Goal: Information Seeking & Learning: Check status

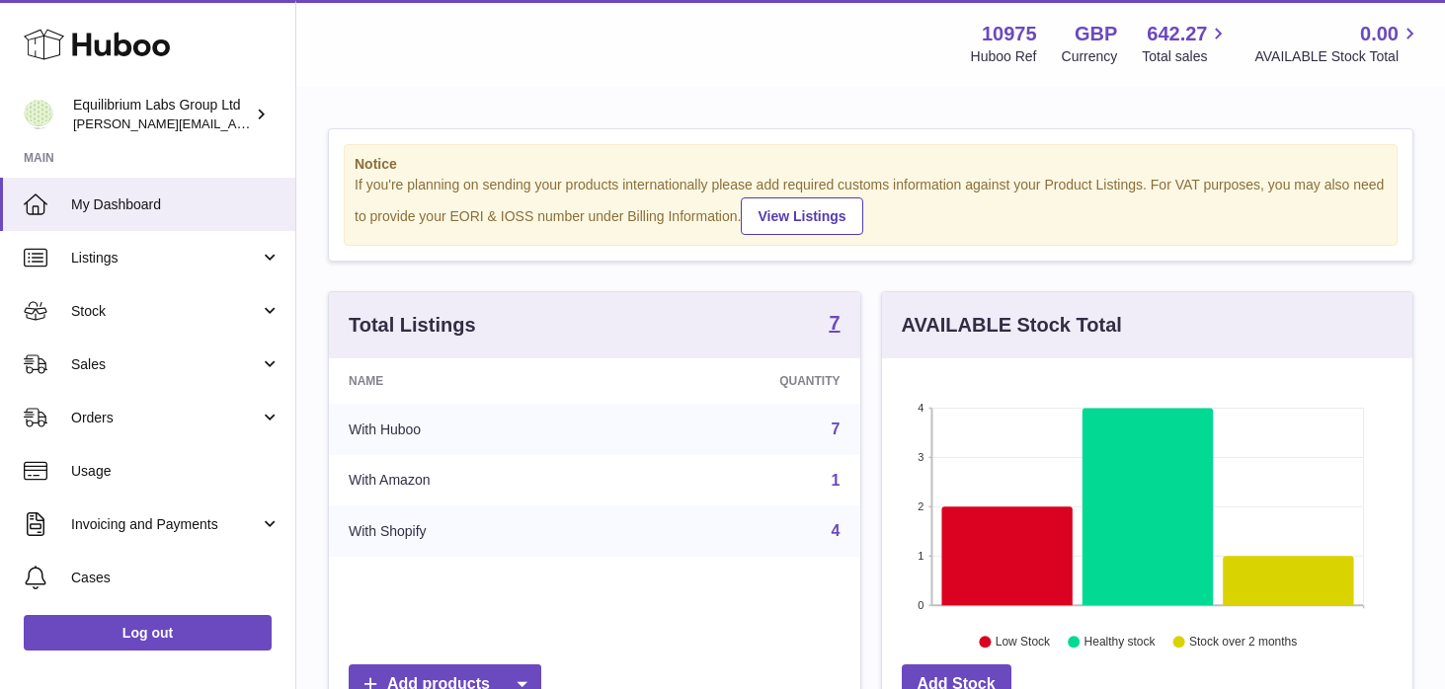
scroll to position [308, 530]
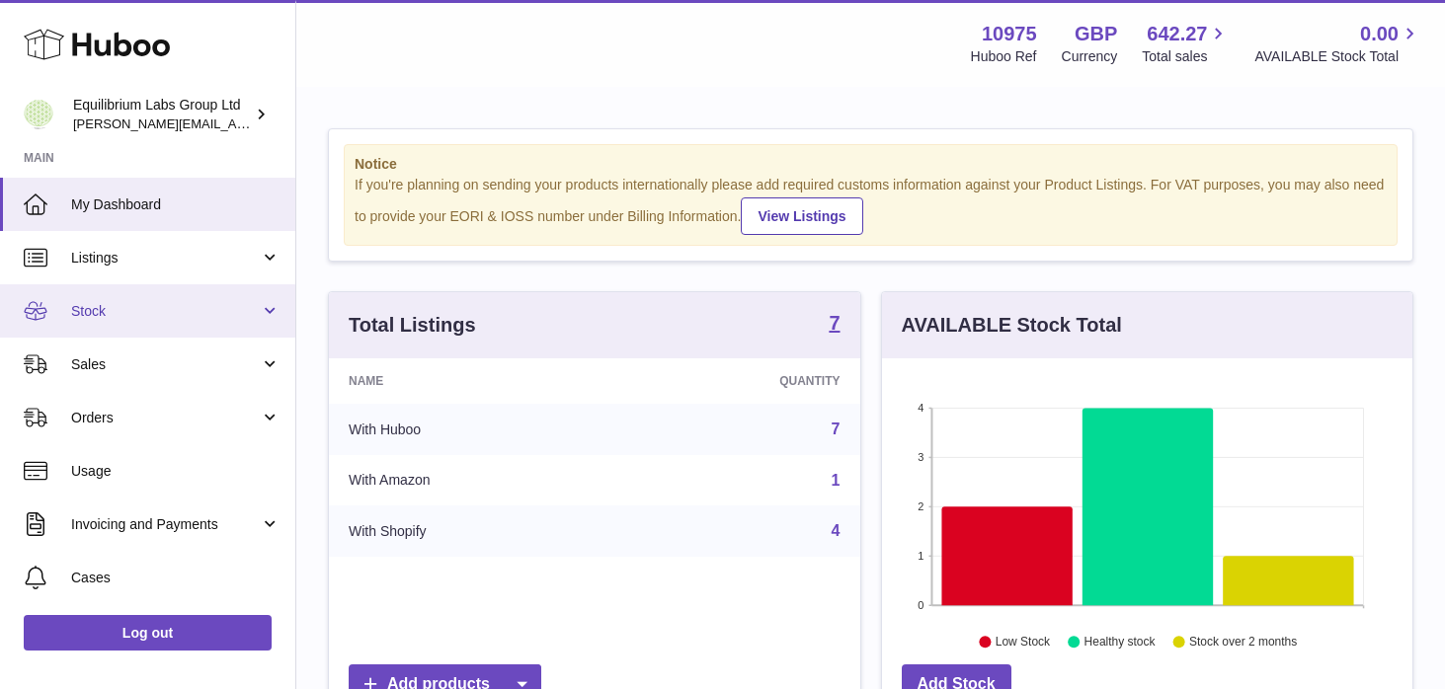
click at [254, 318] on span "Stock" at bounding box center [165, 311] width 189 height 19
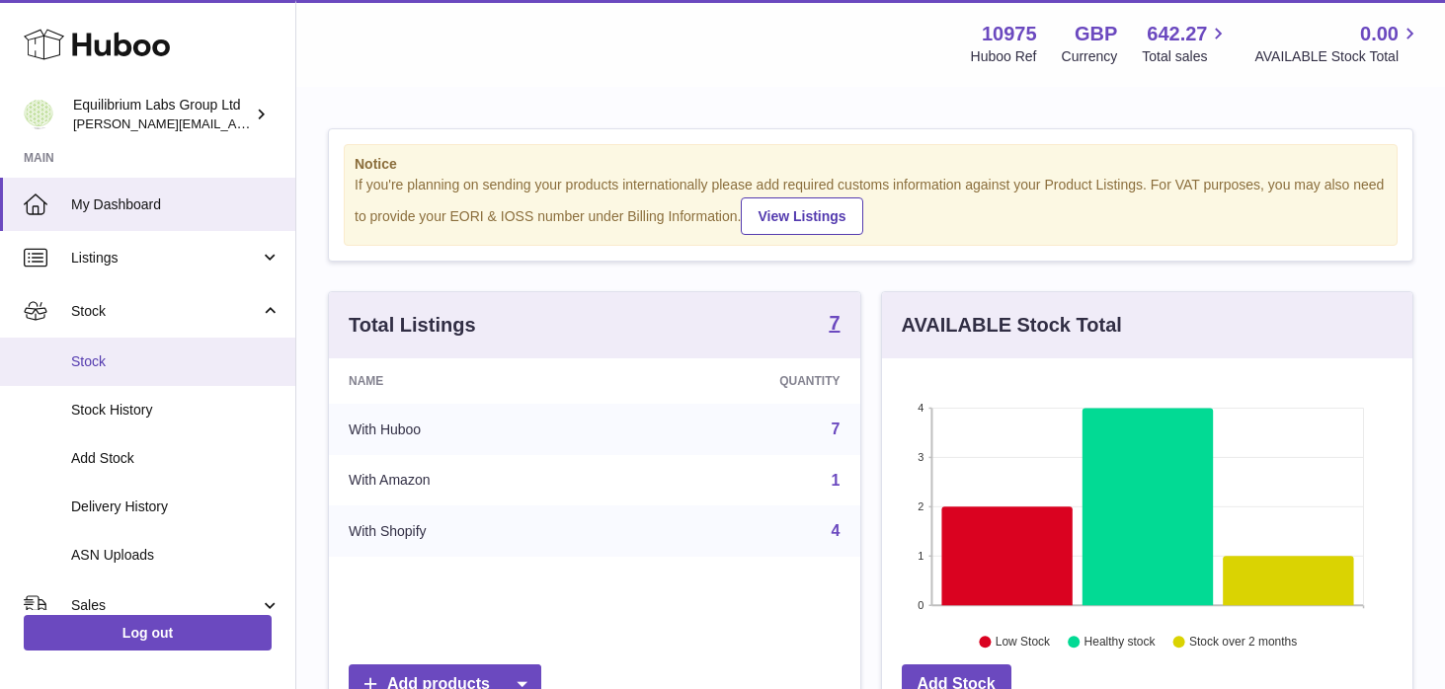
click at [222, 375] on link "Stock" at bounding box center [147, 362] width 295 height 48
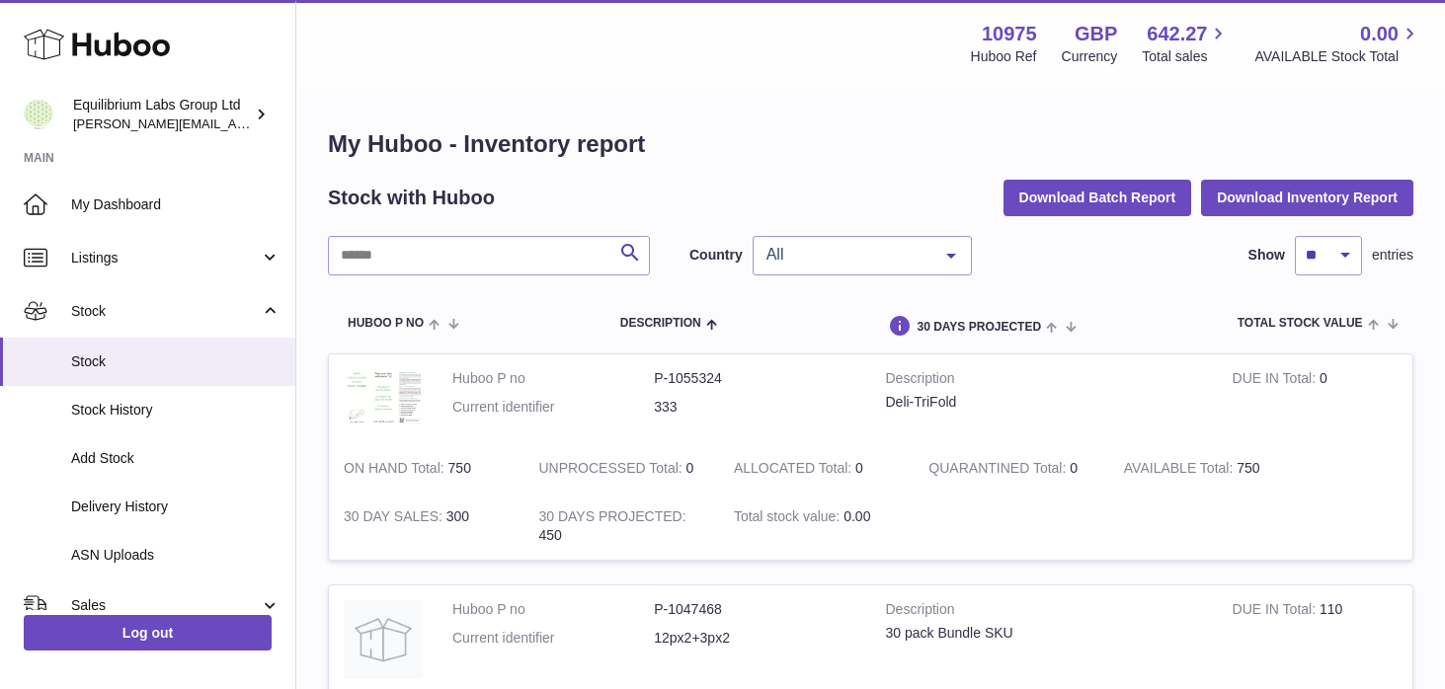
click at [853, 243] on div "All" at bounding box center [862, 256] width 219 height 40
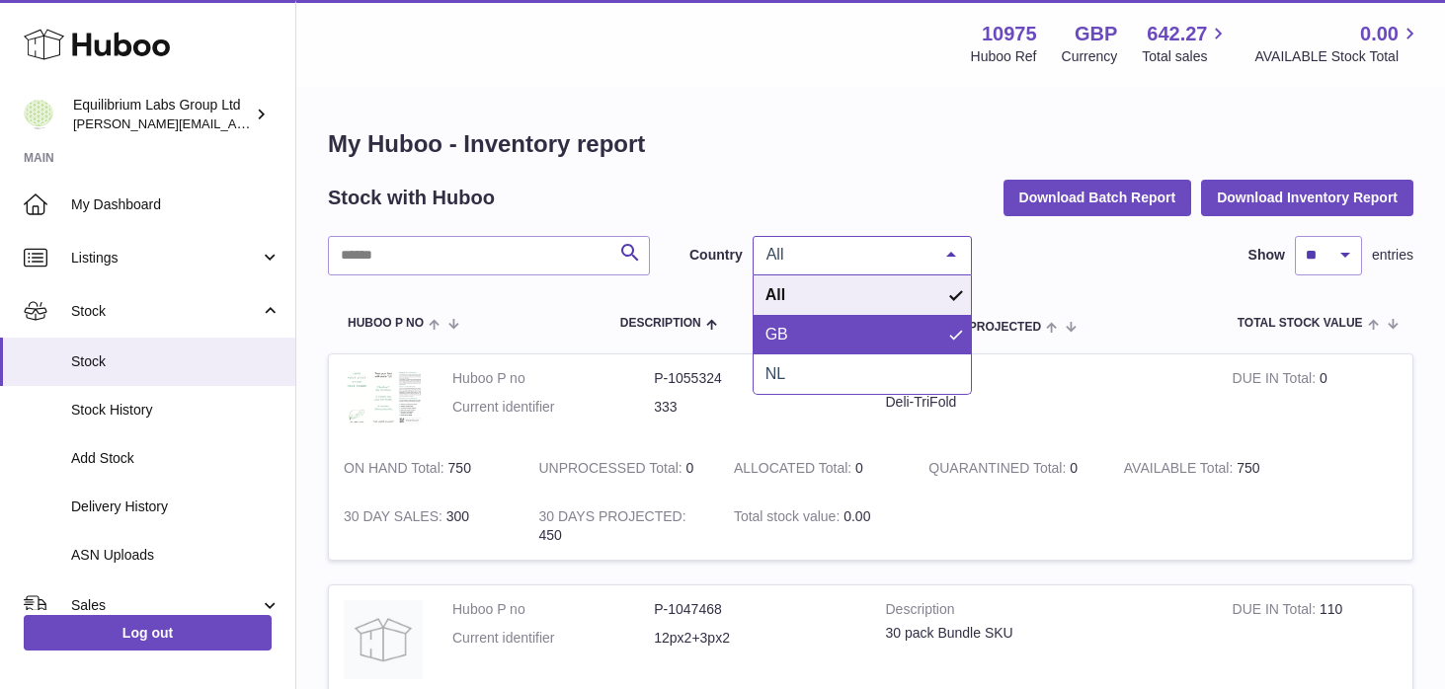
click at [824, 328] on span "GB" at bounding box center [862, 335] width 217 height 40
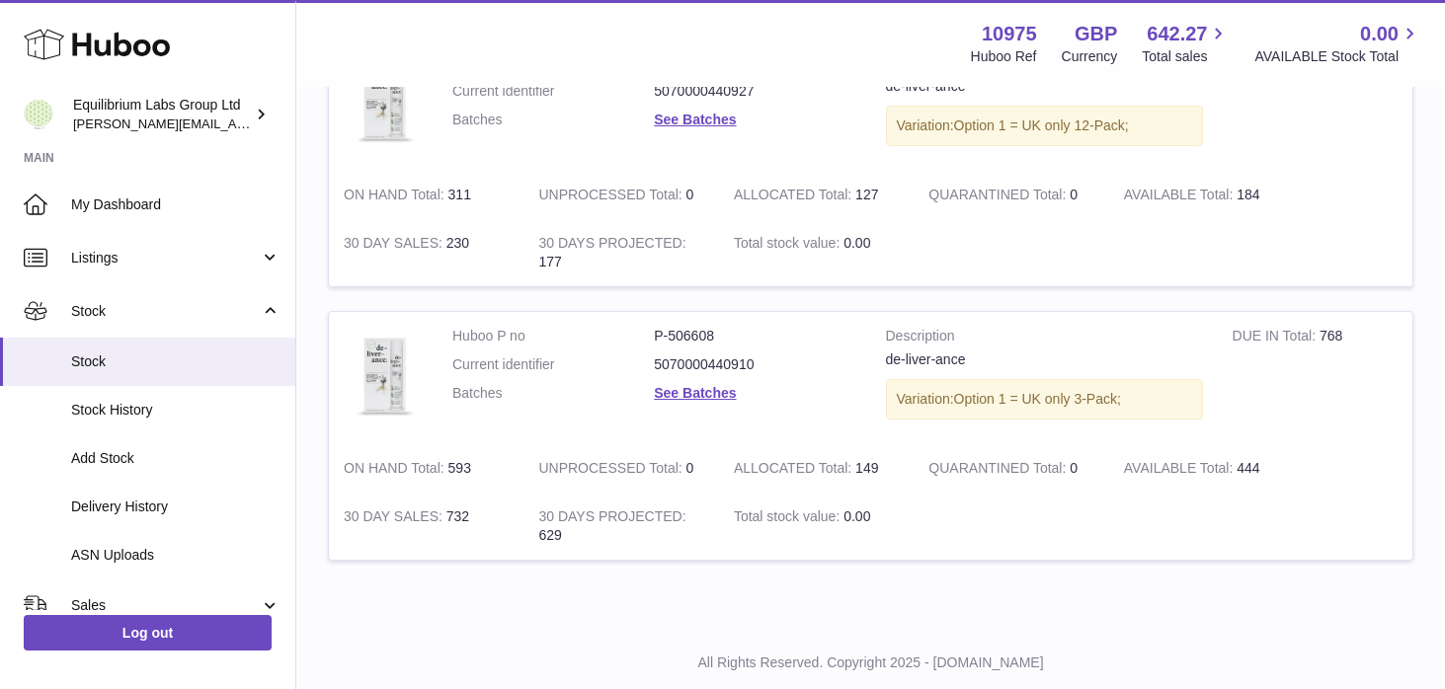
scroll to position [1589, 0]
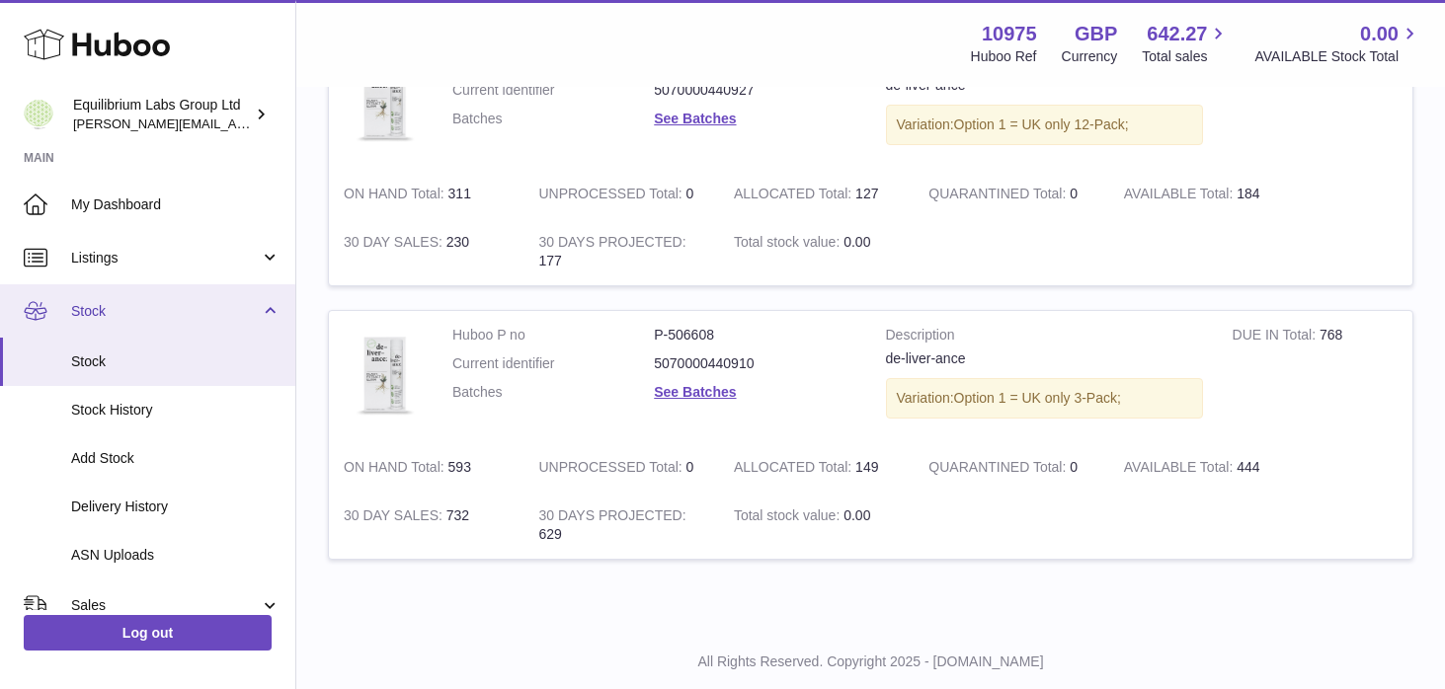
click at [237, 311] on span "Stock" at bounding box center [165, 311] width 189 height 19
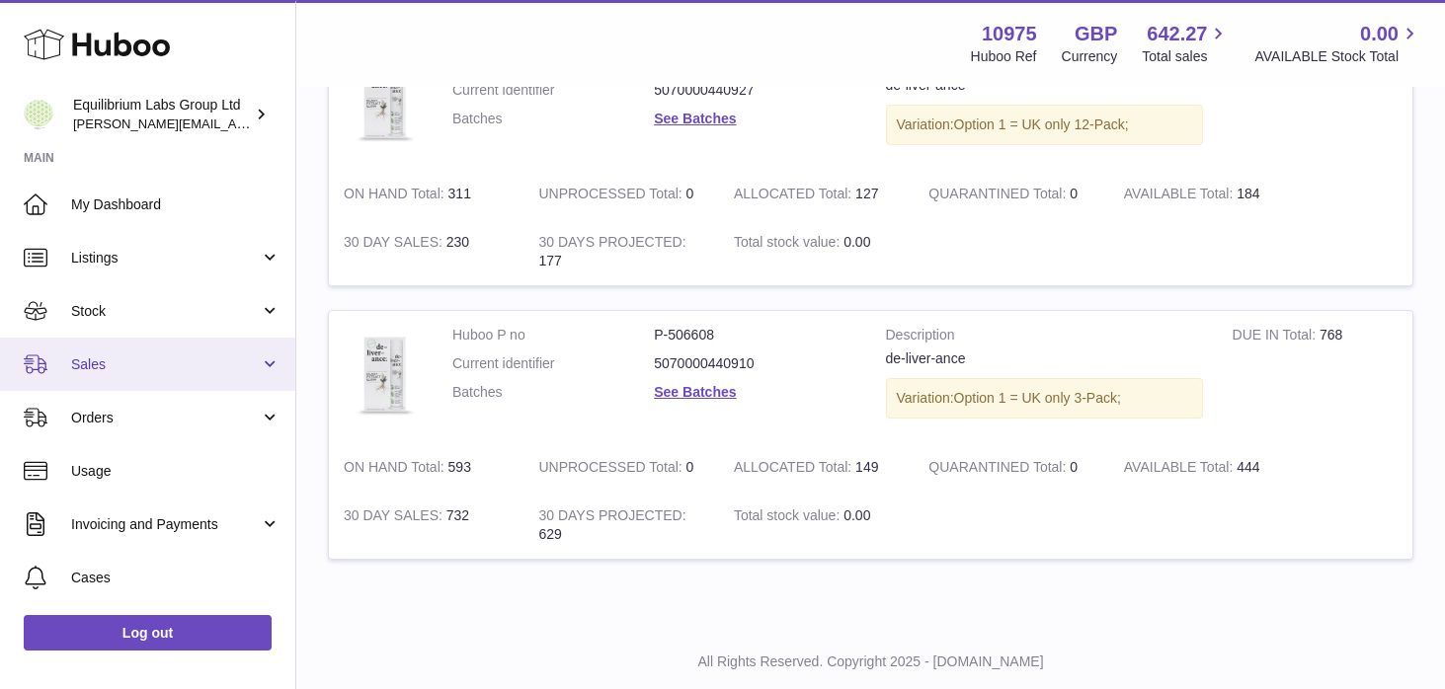
click at [199, 368] on span "Sales" at bounding box center [165, 365] width 189 height 19
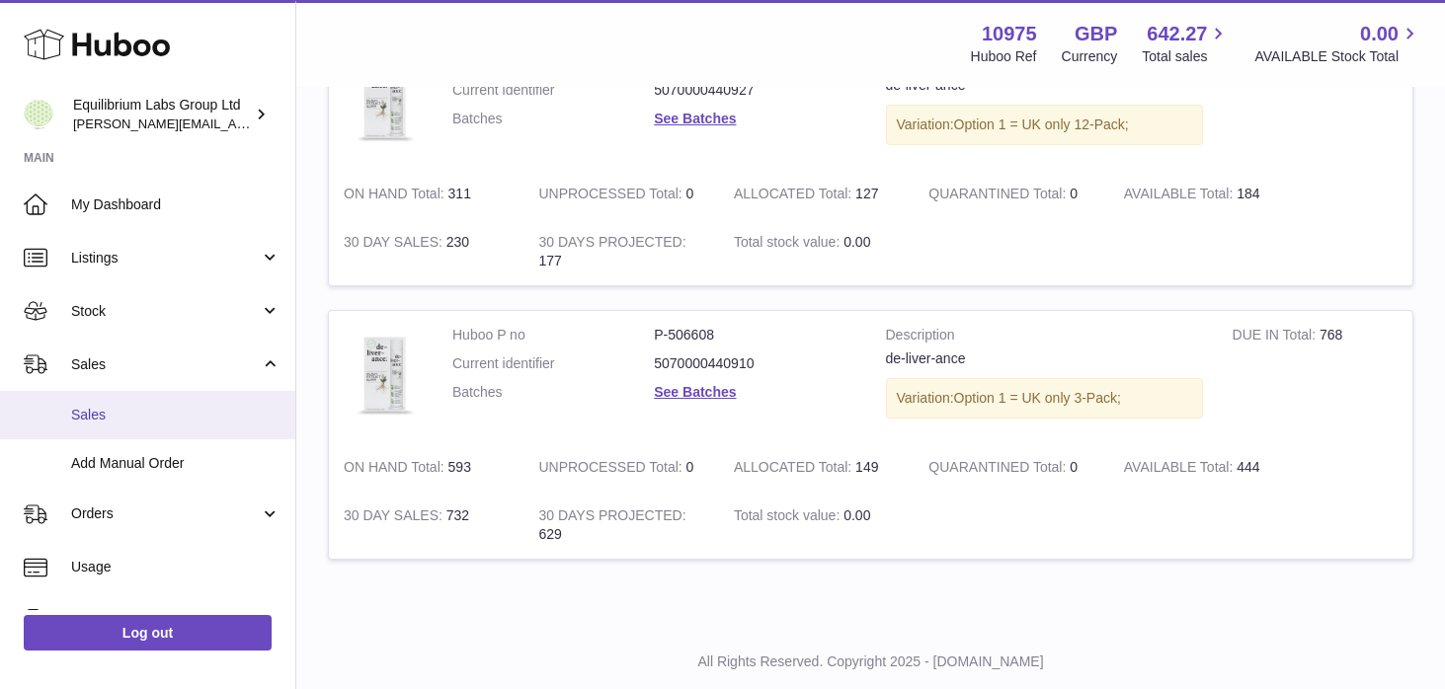
click at [181, 420] on span "Sales" at bounding box center [175, 415] width 209 height 19
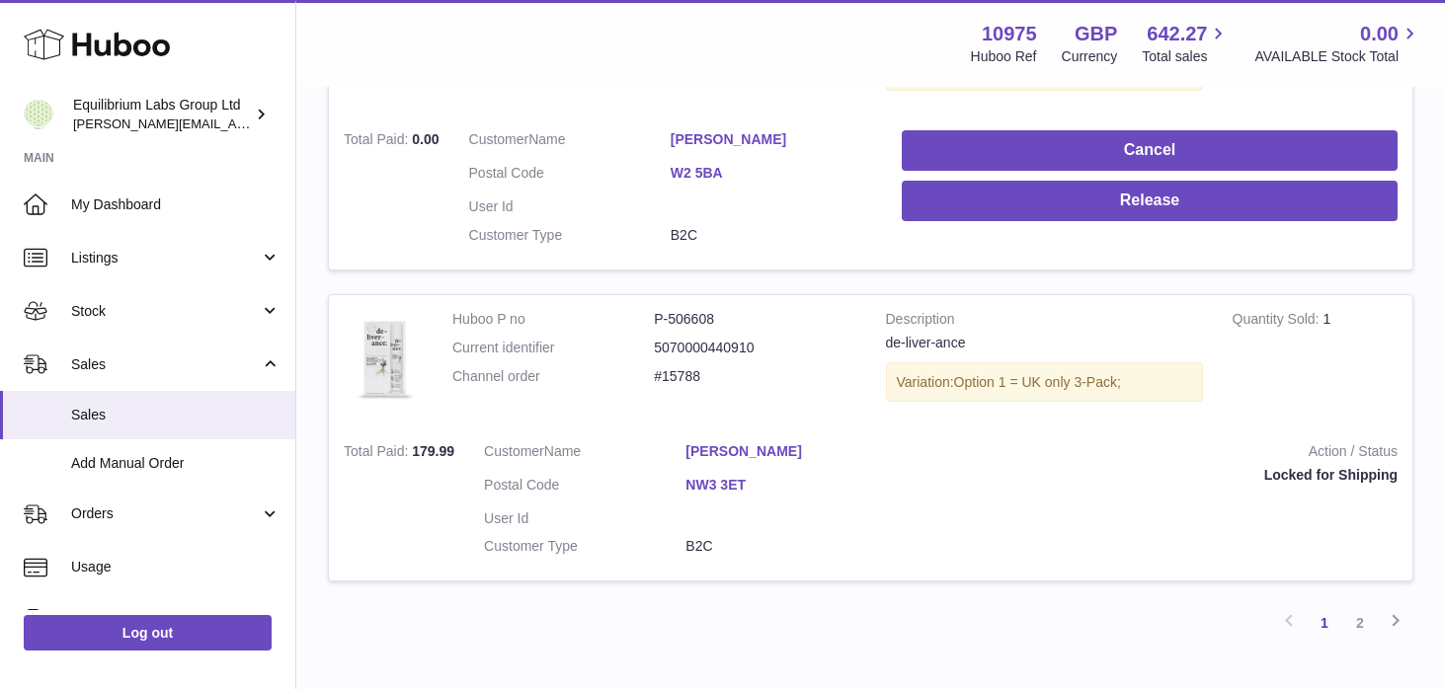
scroll to position [3099, 0]
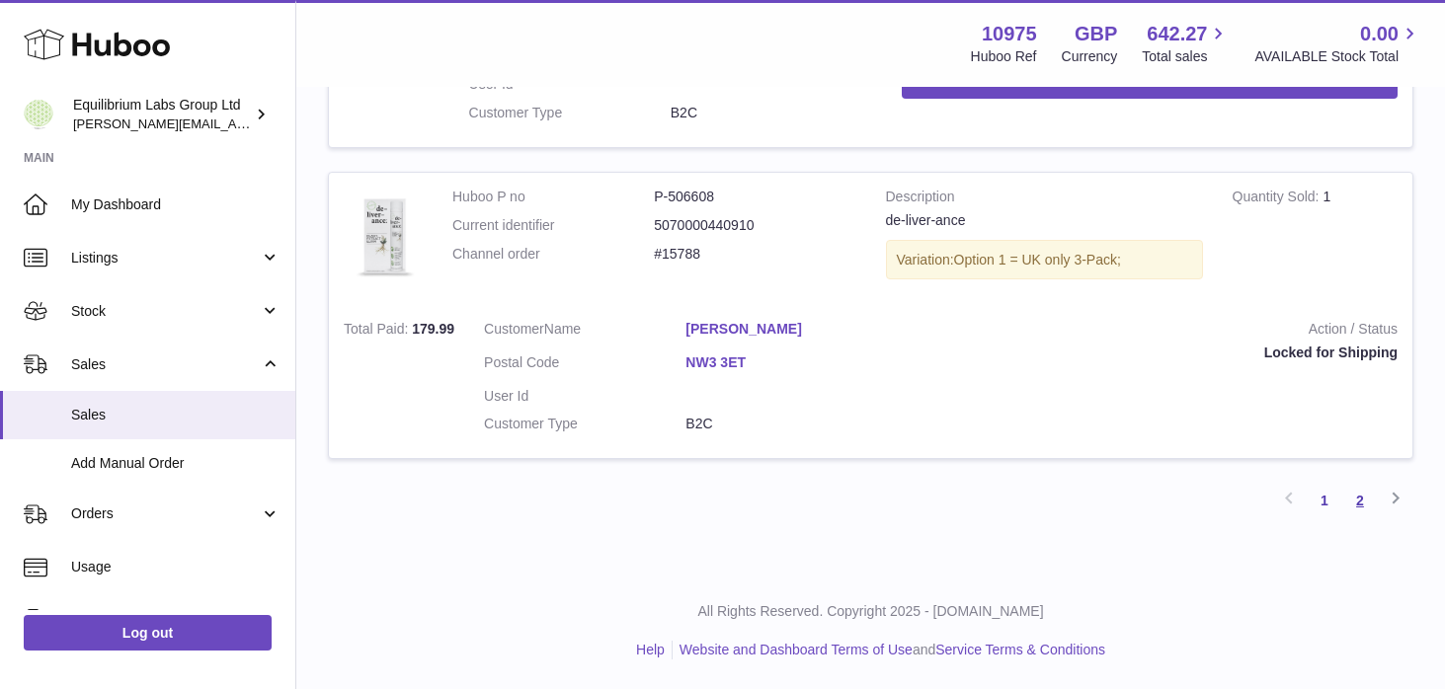
click at [1368, 502] on link "2" at bounding box center [1360, 501] width 36 height 36
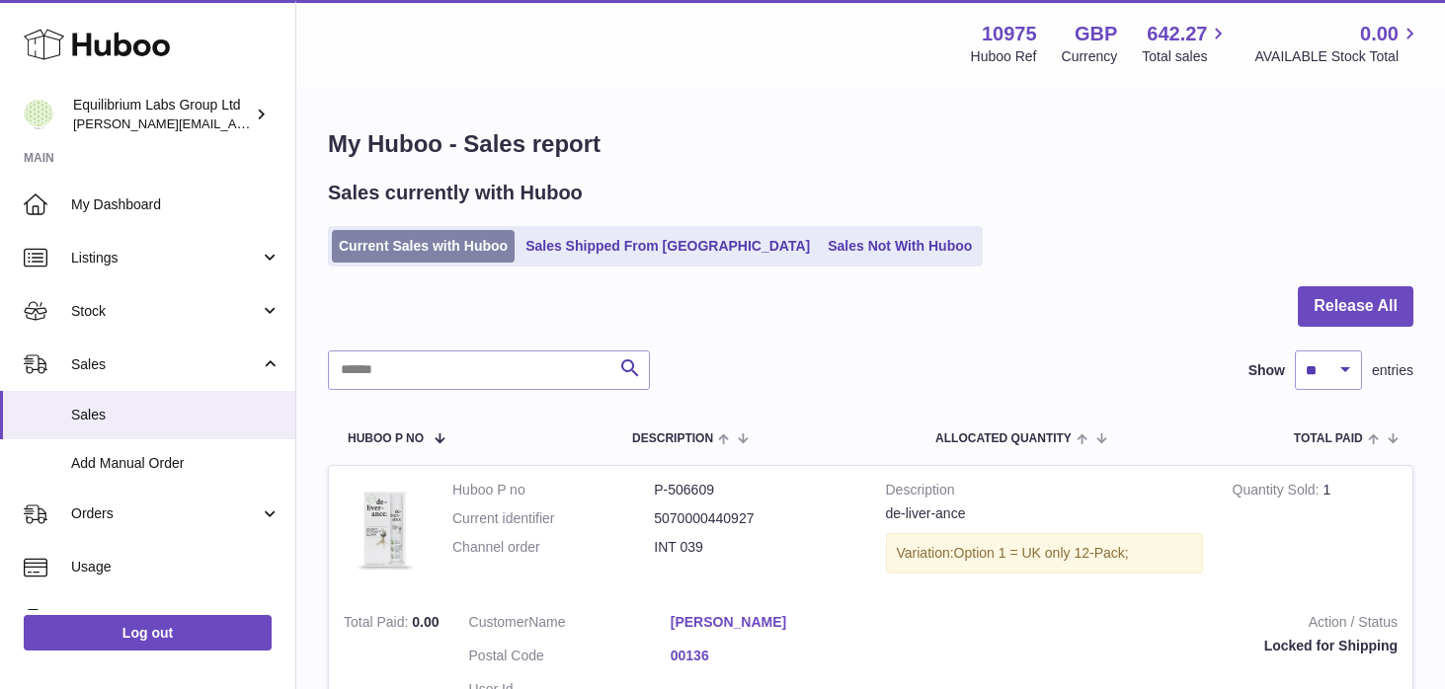
click at [415, 247] on link "Current Sales with Huboo" at bounding box center [423, 246] width 183 height 33
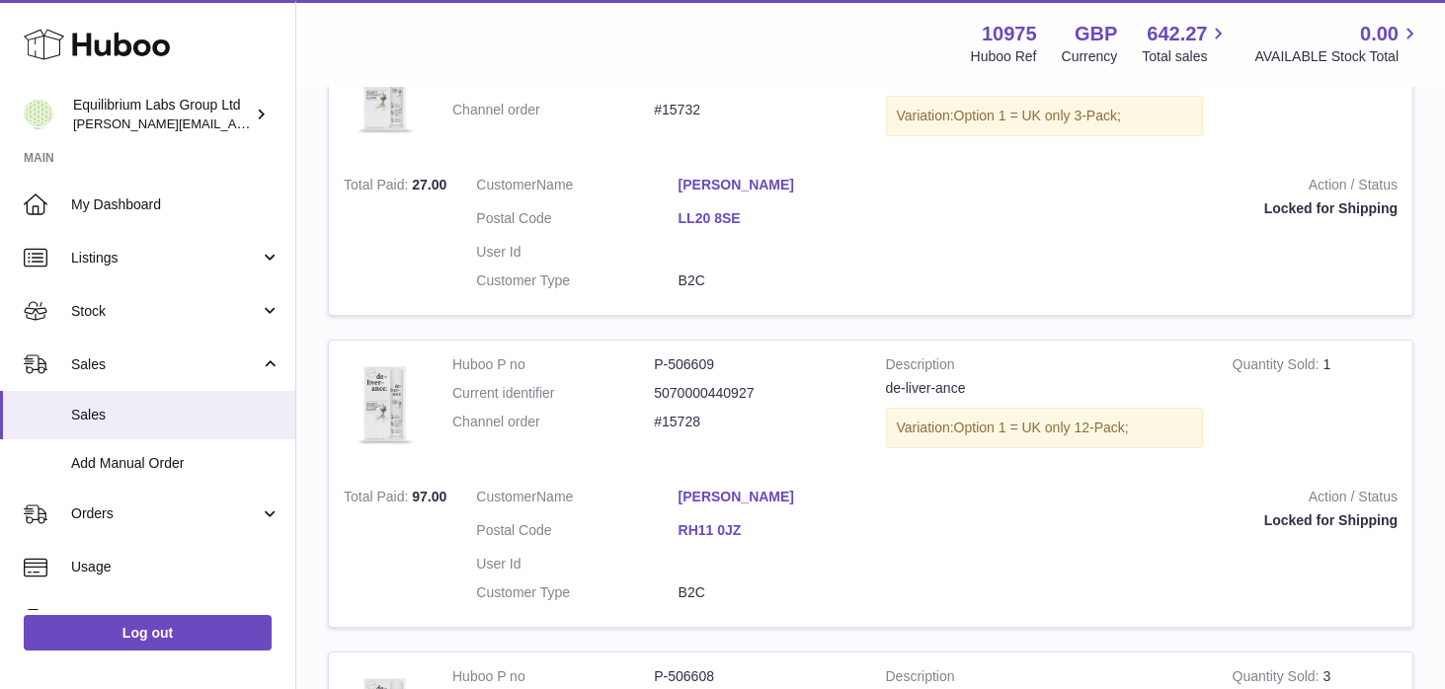
scroll to position [1579, 0]
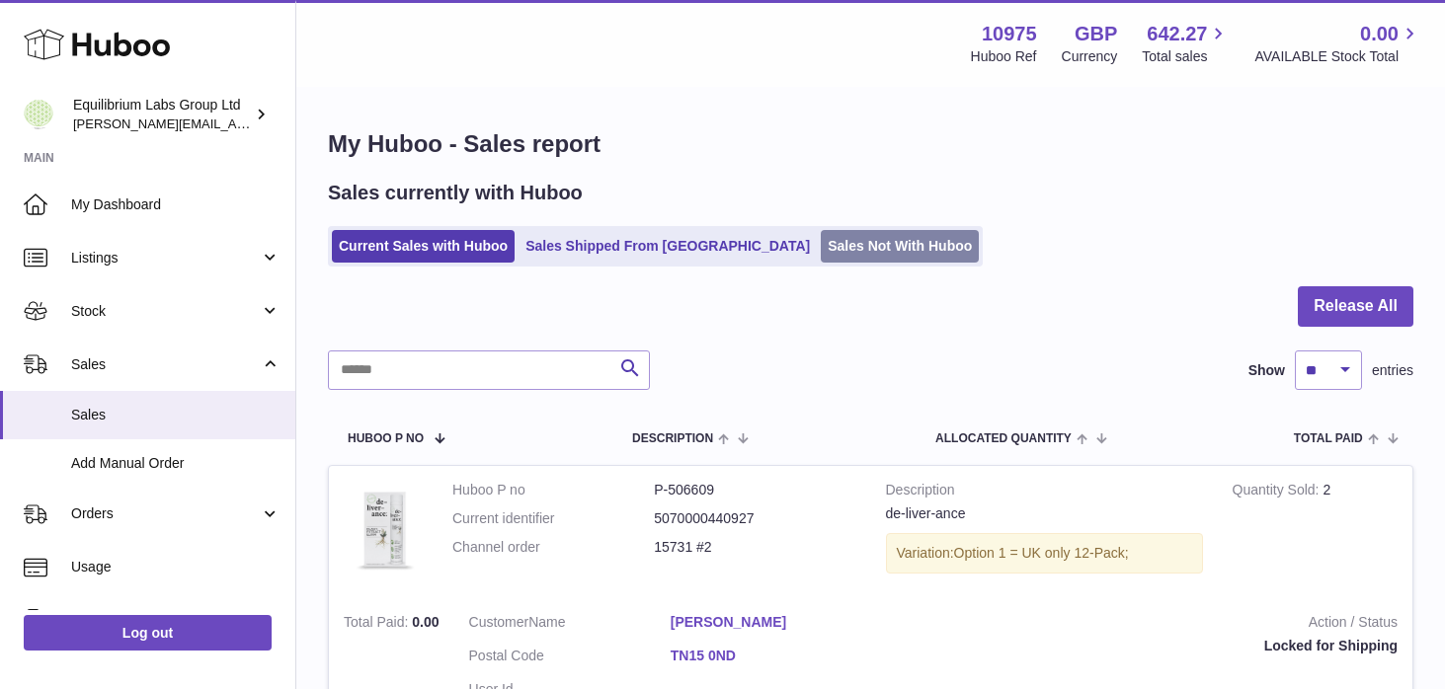
click at [821, 243] on link "Sales Not With Huboo" at bounding box center [900, 246] width 158 height 33
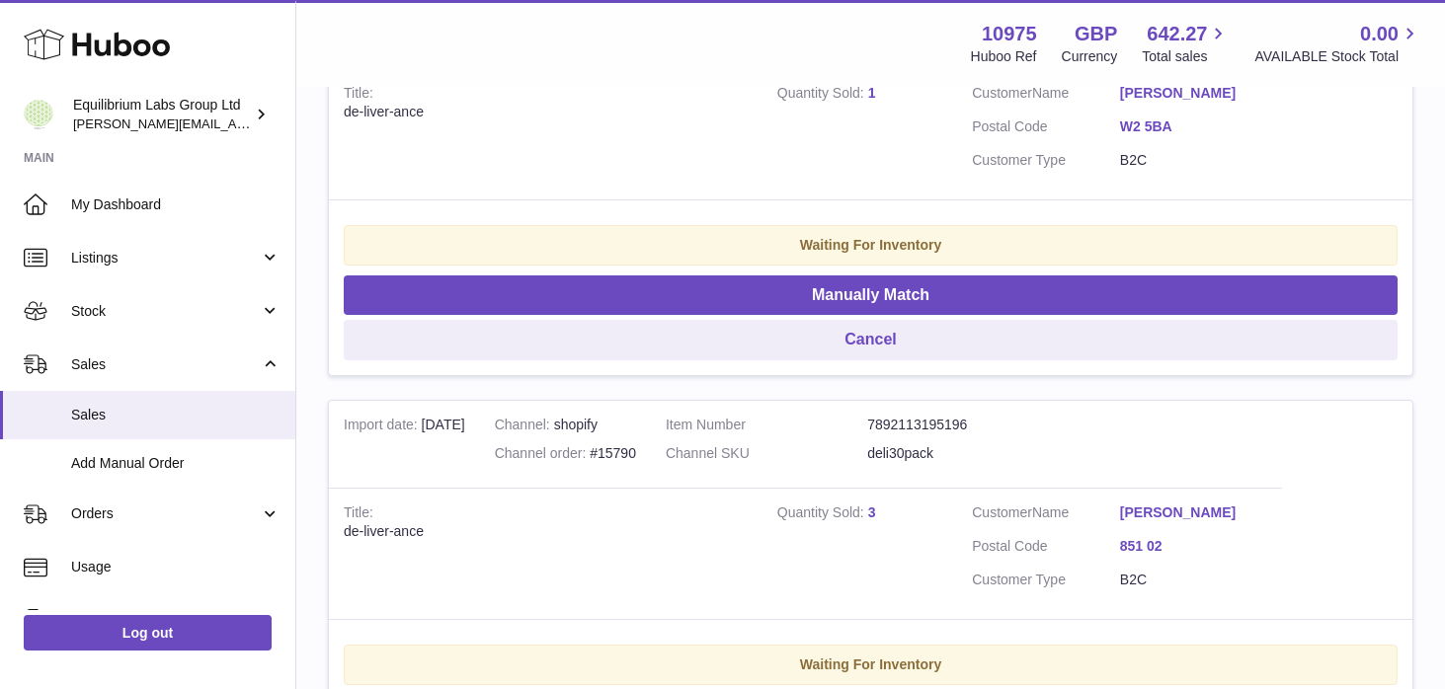
scroll to position [4241, 0]
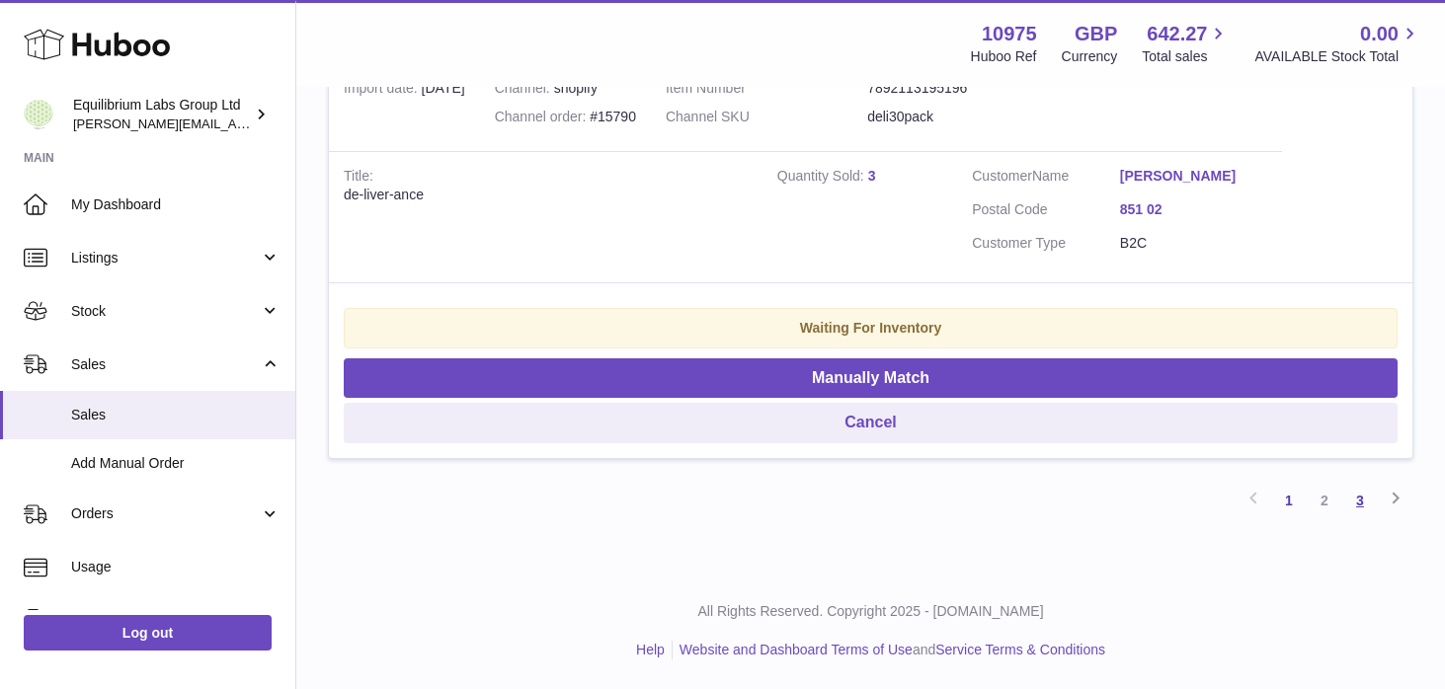
click at [1354, 505] on link "3" at bounding box center [1360, 501] width 36 height 36
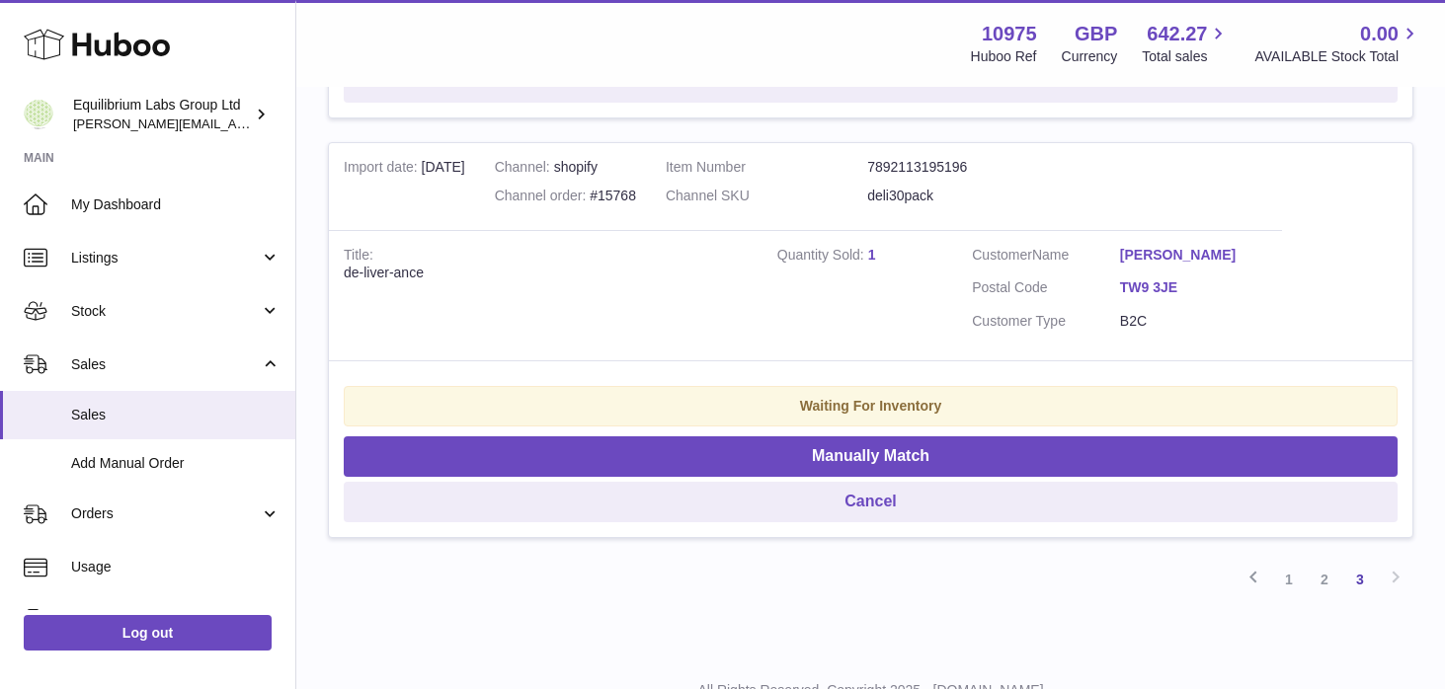
scroll to position [749, 0]
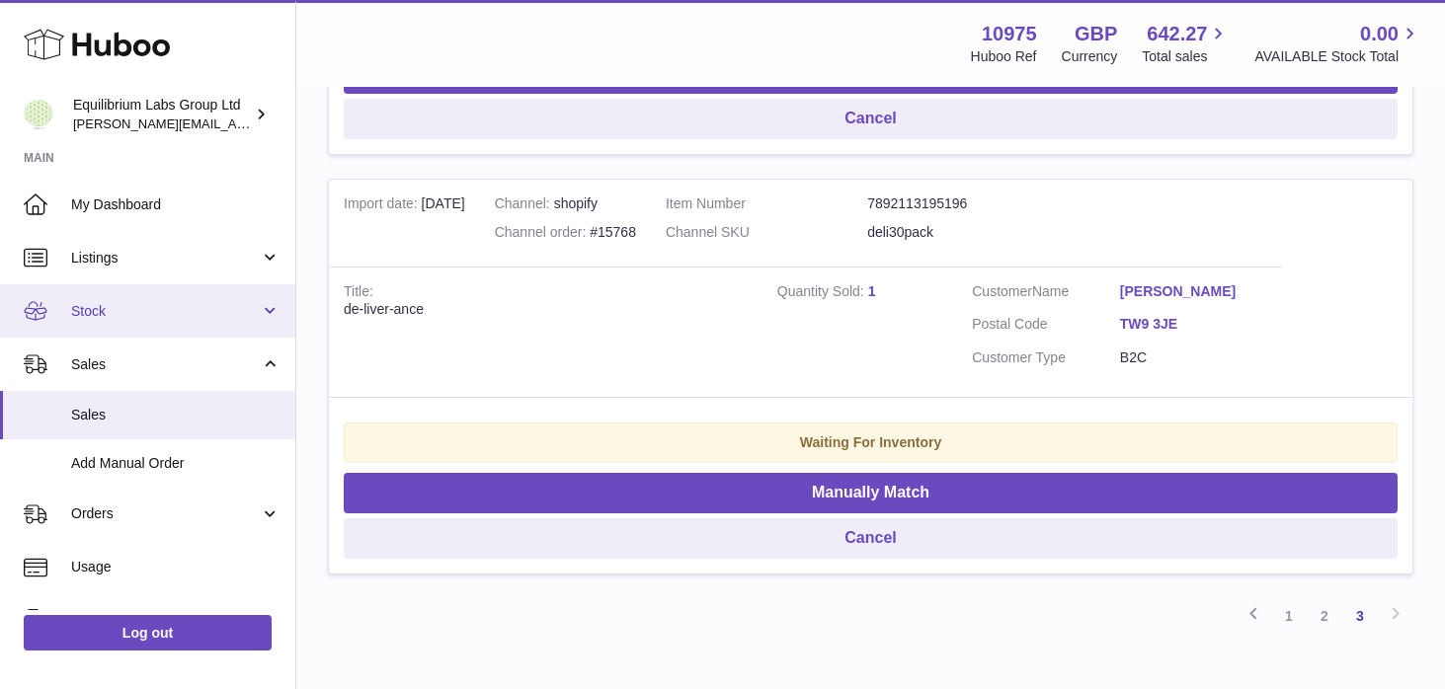
click at [193, 323] on link "Stock" at bounding box center [147, 310] width 295 height 53
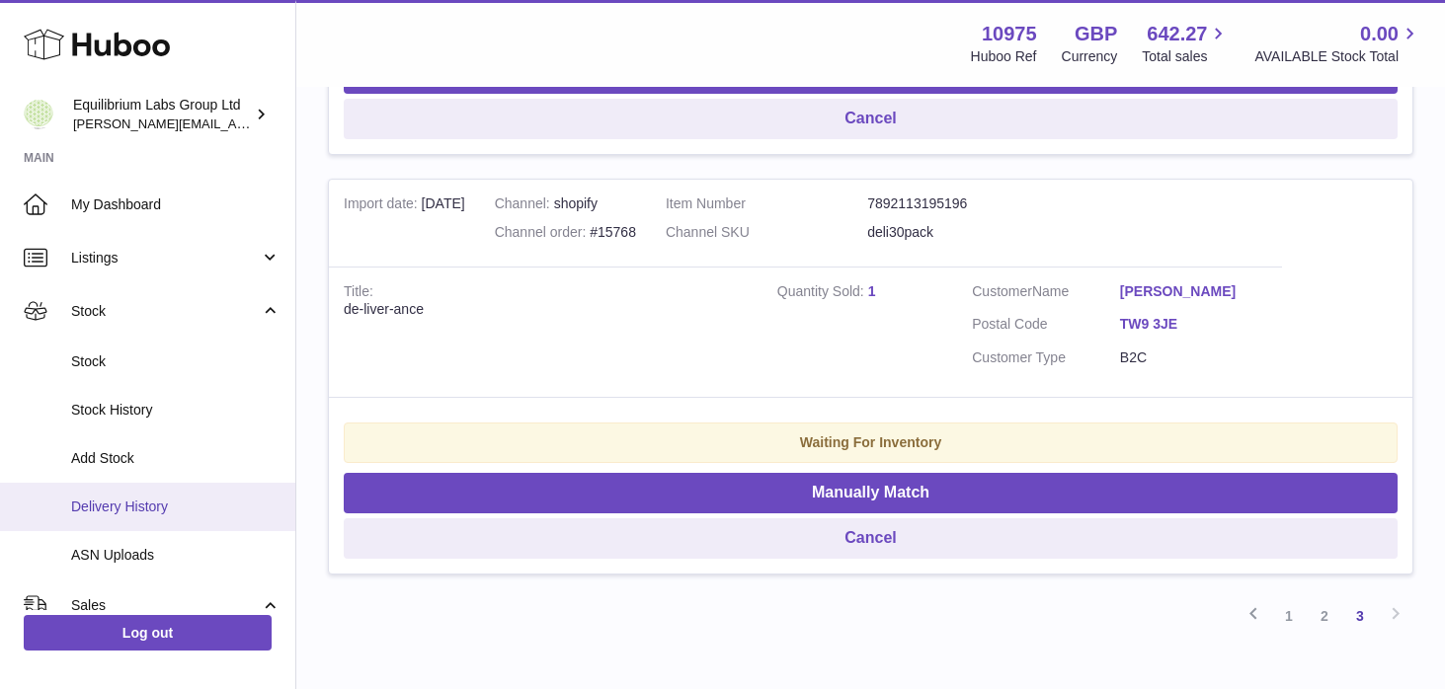
click at [196, 501] on span "Delivery History" at bounding box center [175, 507] width 209 height 19
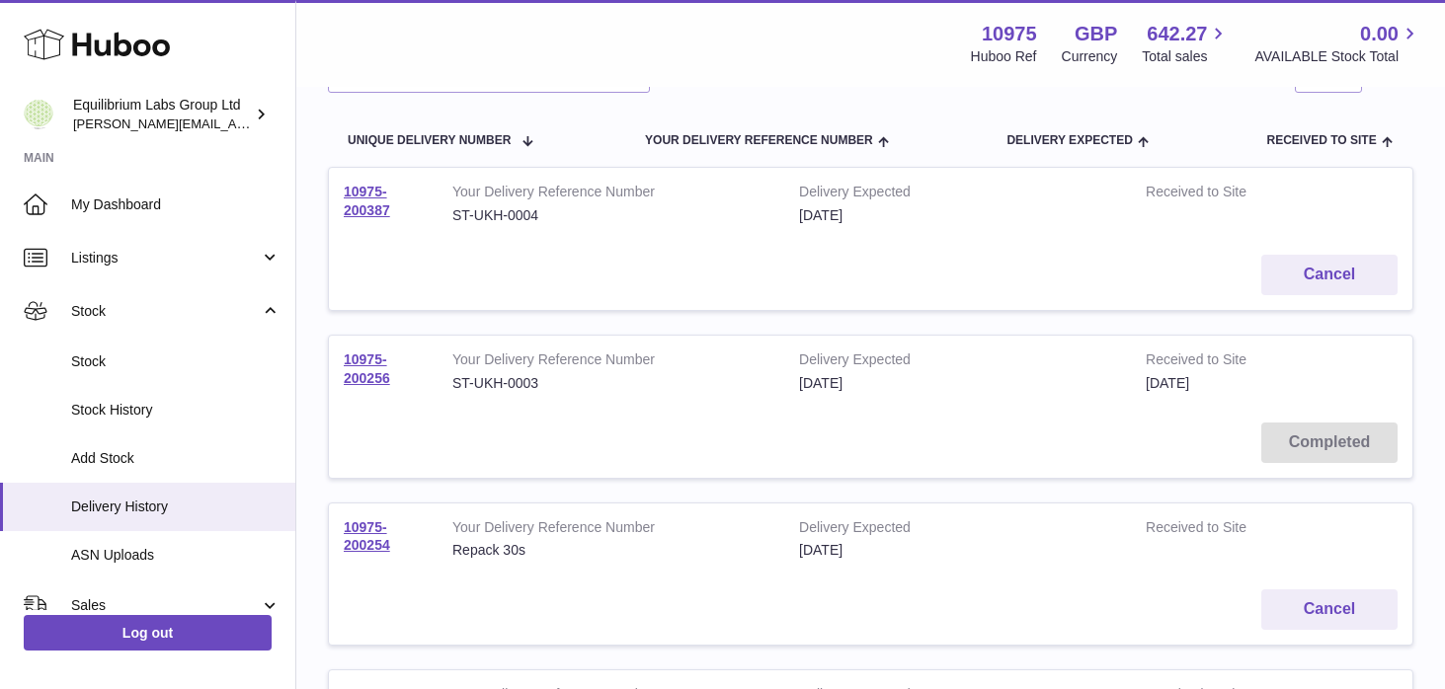
scroll to position [191, 0]
